Goal: Find contact information: Obtain details needed to contact an individual or organization

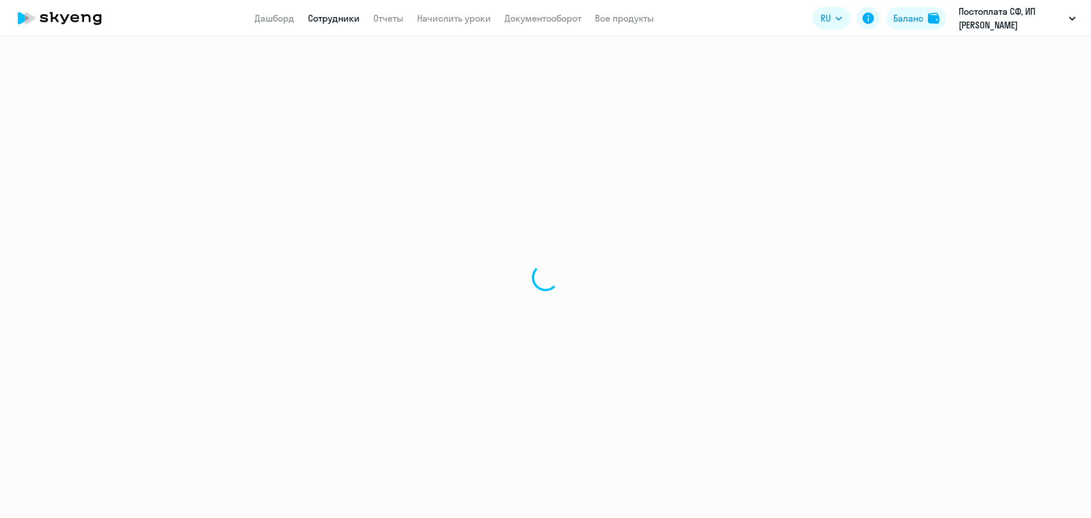
select select "30"
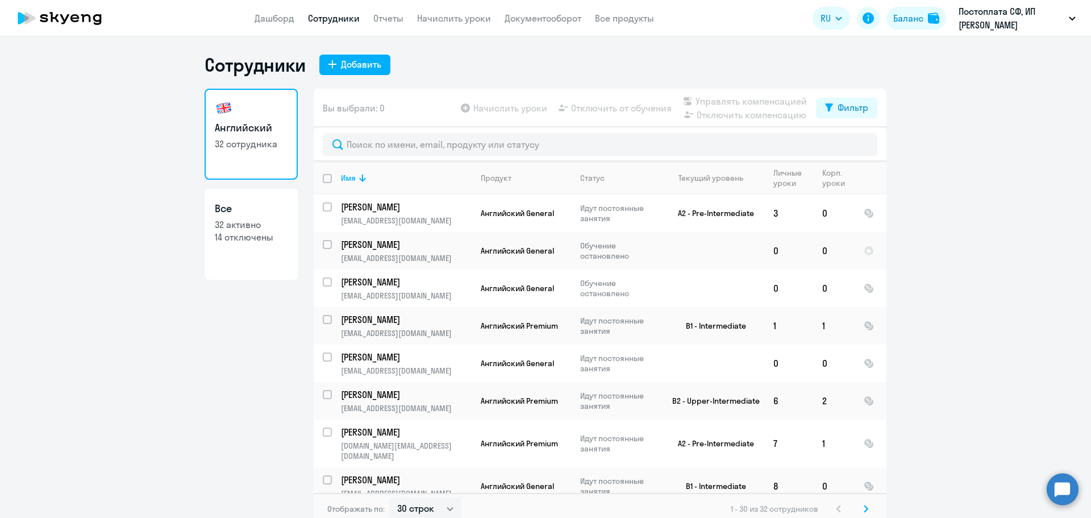
scroll to position [7, 0]
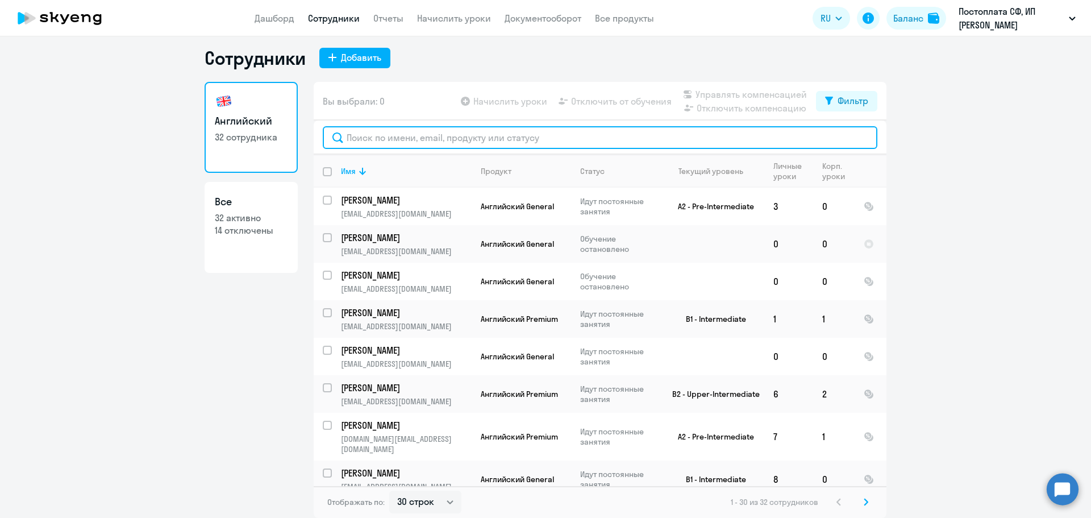
click at [389, 138] on input "text" at bounding box center [600, 137] width 555 height 23
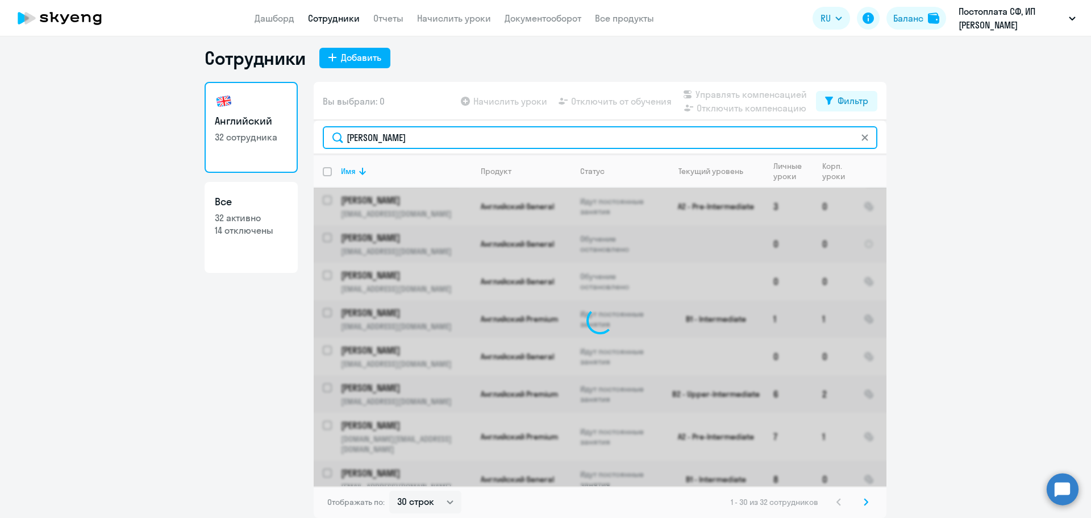
type input "[PERSON_NAME]"
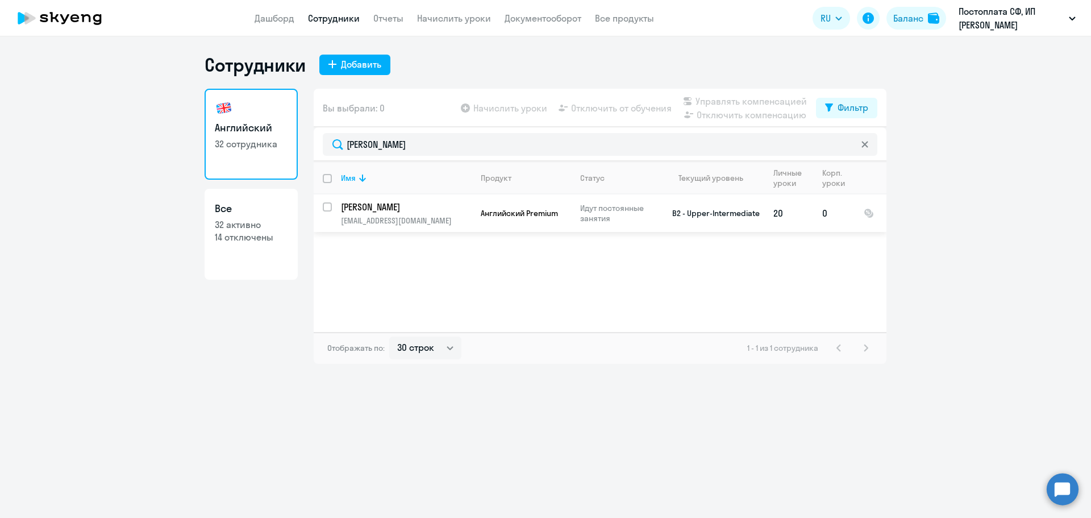
click at [426, 215] on td "[PERSON_NAME] [EMAIL_ADDRESS][DOMAIN_NAME]" at bounding box center [402, 213] width 140 height 38
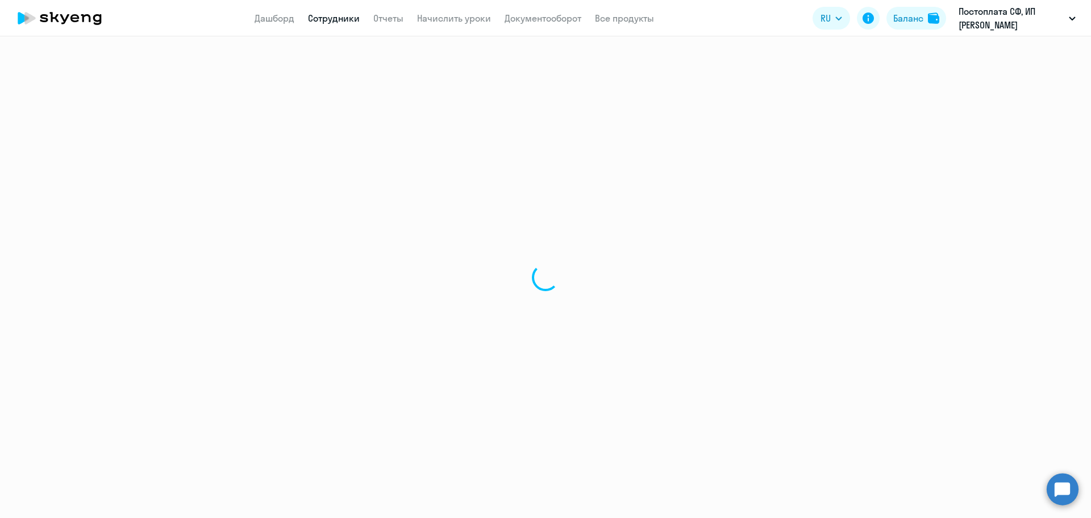
select select "english"
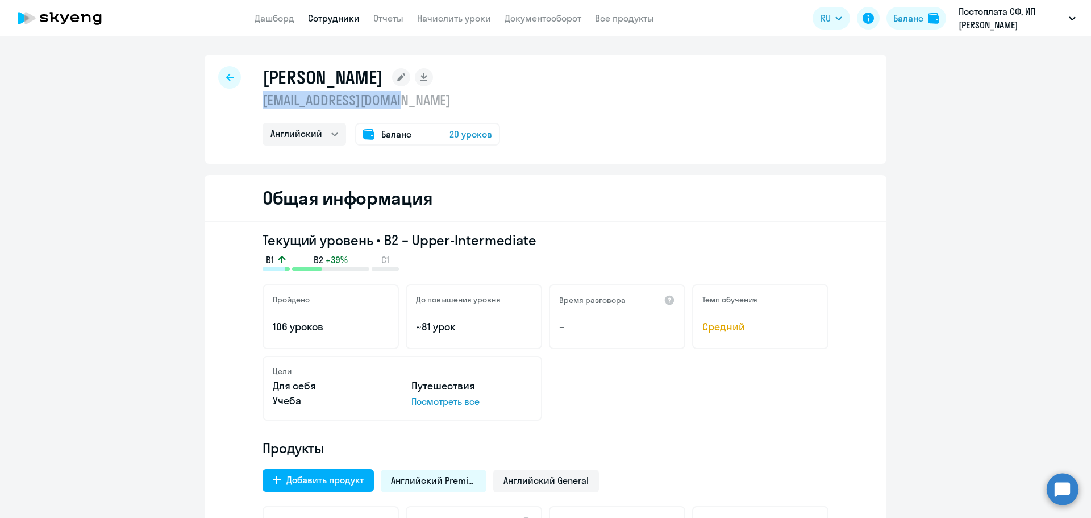
drag, startPoint x: 402, startPoint y: 101, endPoint x: 247, endPoint y: 94, distance: 154.7
click at [247, 94] on div "[PERSON_NAME] [EMAIL_ADDRESS][DOMAIN_NAME] Английский Баланс 20 уроков" at bounding box center [546, 109] width 682 height 109
copy p "[EMAIL_ADDRESS][DOMAIN_NAME]"
drag, startPoint x: 404, startPoint y: 77, endPoint x: 261, endPoint y: 77, distance: 142.1
click at [263, 77] on h1 "[PERSON_NAME]" at bounding box center [323, 77] width 120 height 23
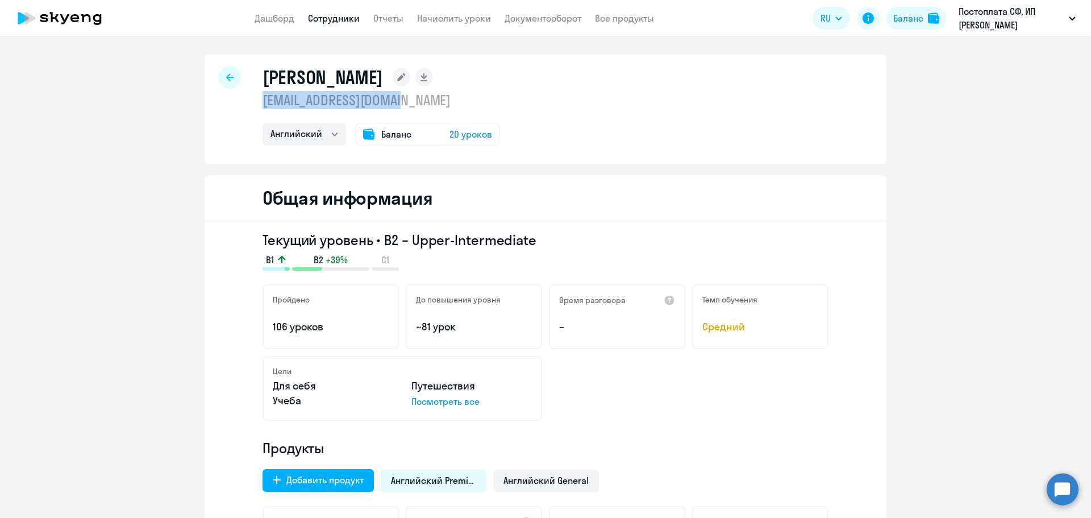
copy h1 "[PERSON_NAME]"
click at [315, 330] on p "106 уроков" at bounding box center [331, 326] width 116 height 15
click at [339, 331] on p "106 уроков" at bounding box center [331, 326] width 116 height 15
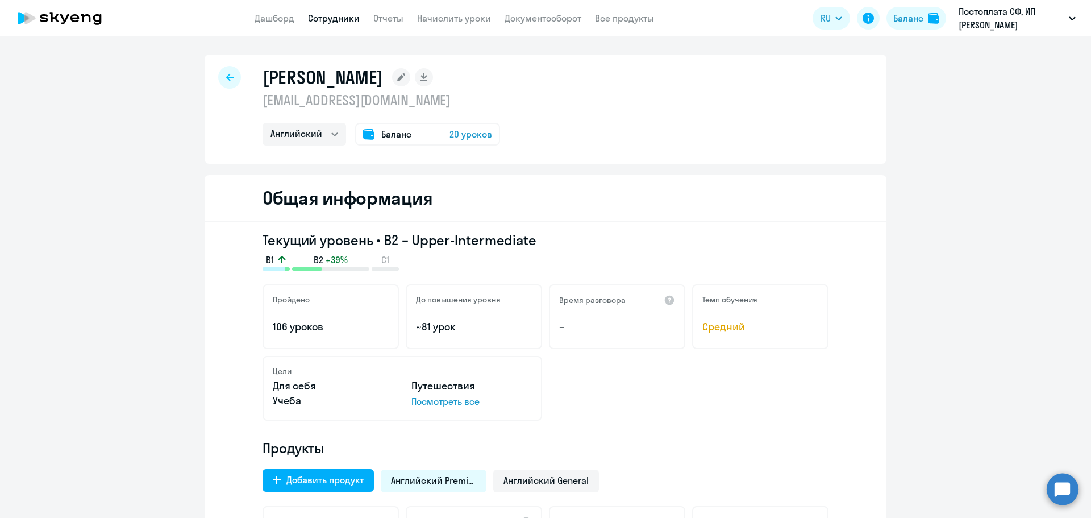
drag, startPoint x: 303, startPoint y: 326, endPoint x: 320, endPoint y: 326, distance: 17.0
click at [320, 326] on p "106 уроков" at bounding box center [331, 326] width 116 height 15
click at [325, 334] on p "106 уроков" at bounding box center [331, 326] width 116 height 15
